Goal: Navigation & Orientation: Find specific page/section

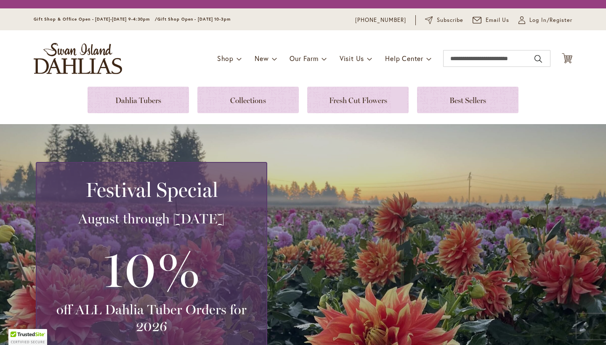
scroll to position [51, 0]
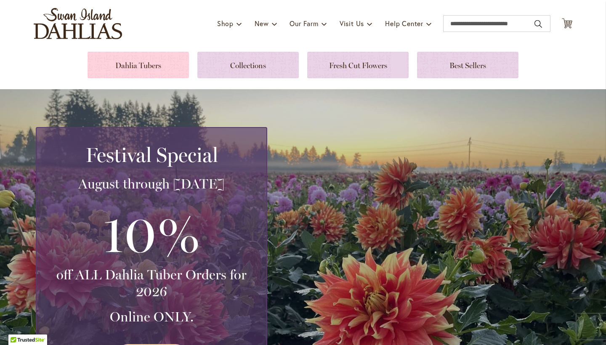
click at [140, 69] on link at bounding box center [138, 65] width 101 height 27
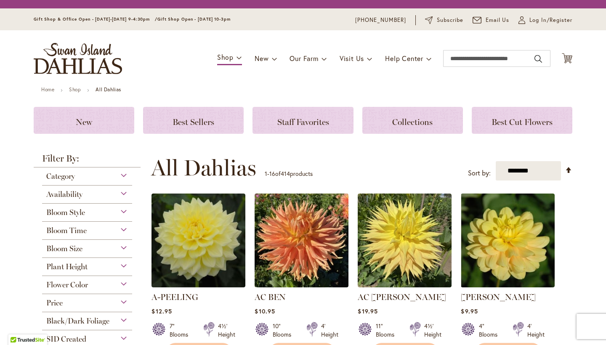
scroll to position [43, 0]
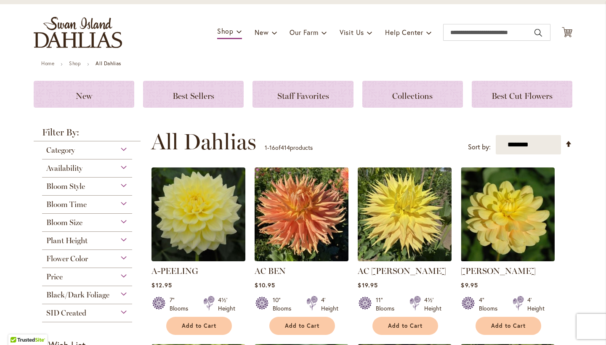
click at [124, 186] on div "Bloom Style" at bounding box center [87, 184] width 90 height 13
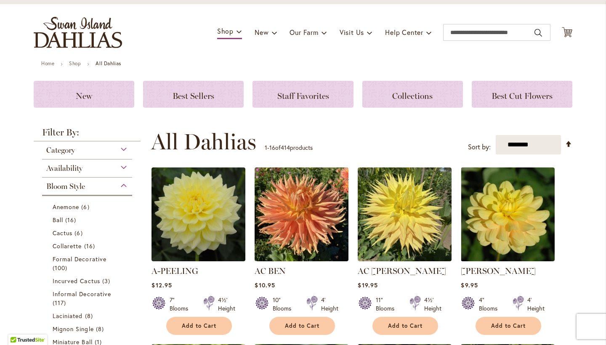
scroll to position [223, 0]
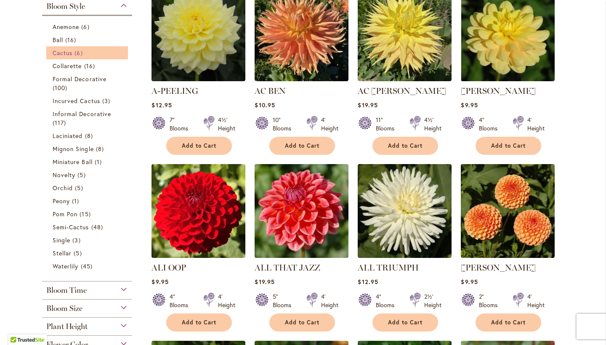
click at [70, 57] on span "Cactus" at bounding box center [63, 53] width 20 height 8
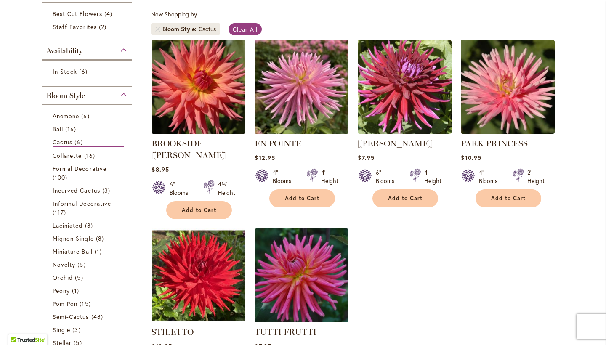
scroll to position [161, 0]
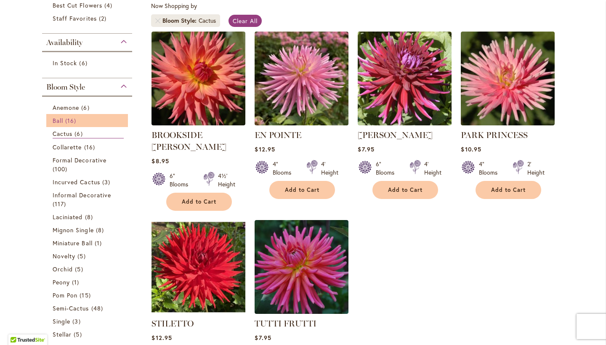
click at [58, 124] on span "Ball" at bounding box center [58, 121] width 11 height 8
